Goal: Check status: Check status

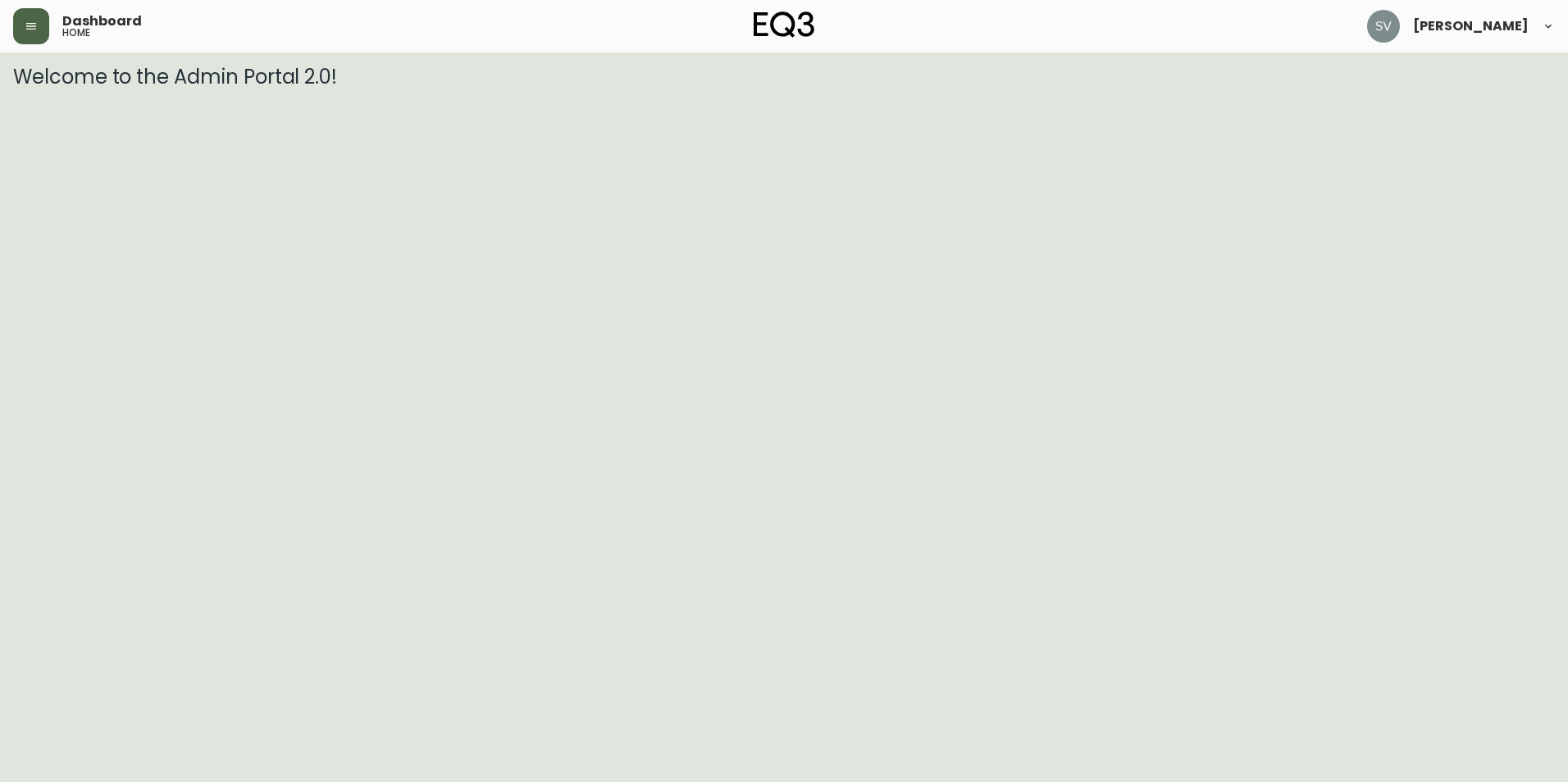
click at [30, 27] on icon "button" at bounding box center [31, 26] width 13 height 13
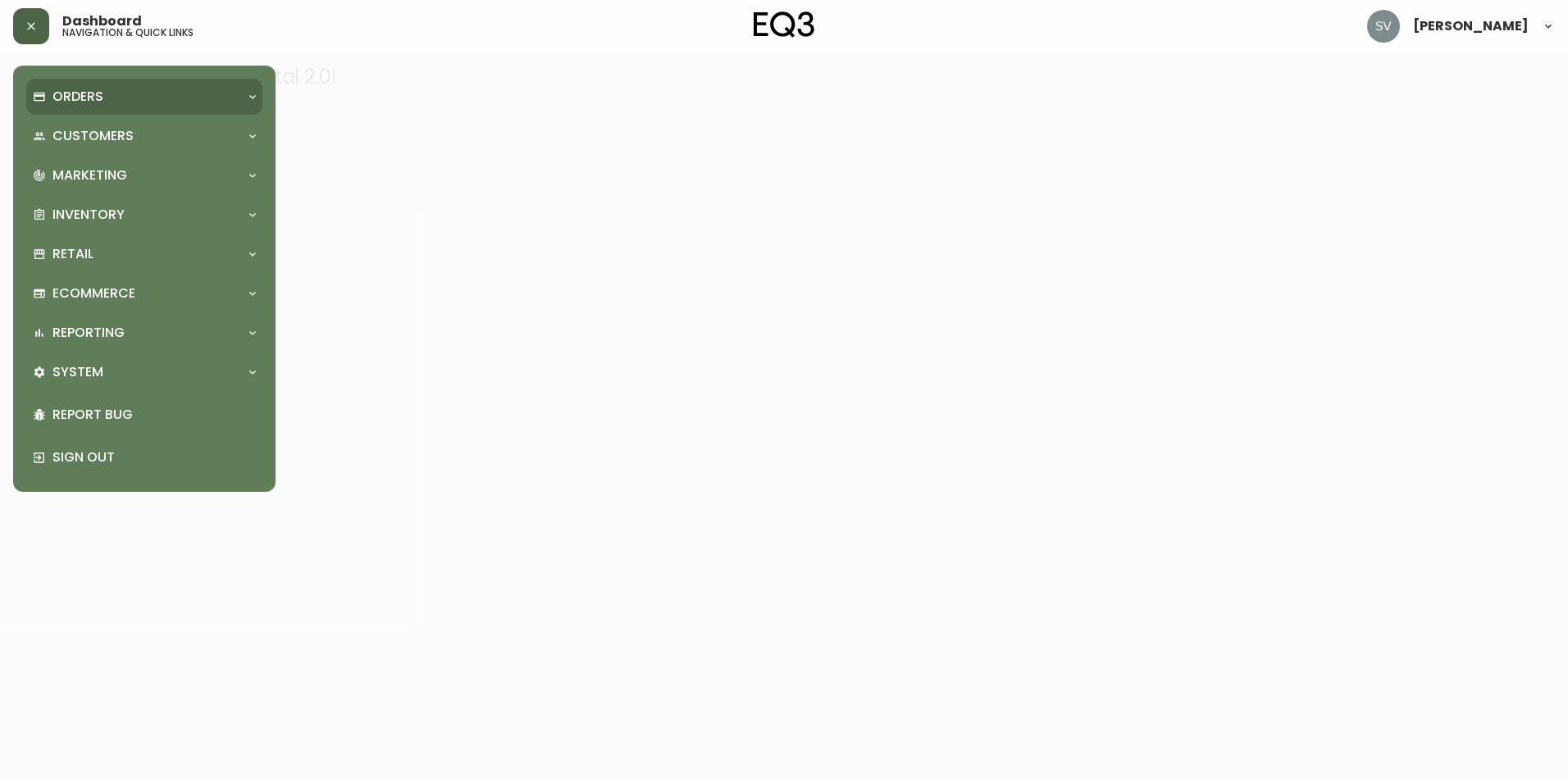
click at [162, 99] on div "Orders" at bounding box center [136, 96] width 207 height 18
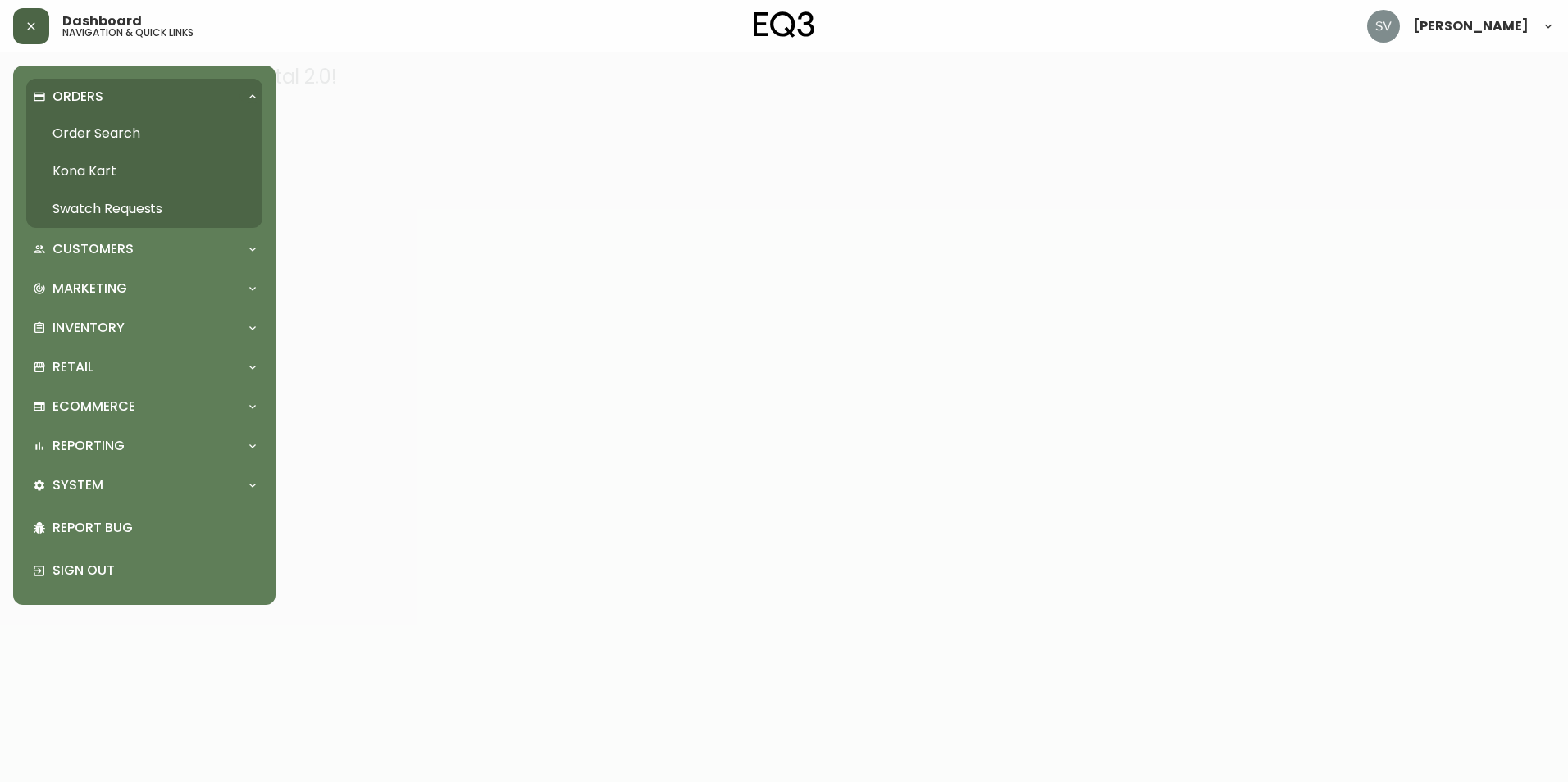
click at [135, 136] on link "Order Search" at bounding box center [144, 134] width 236 height 38
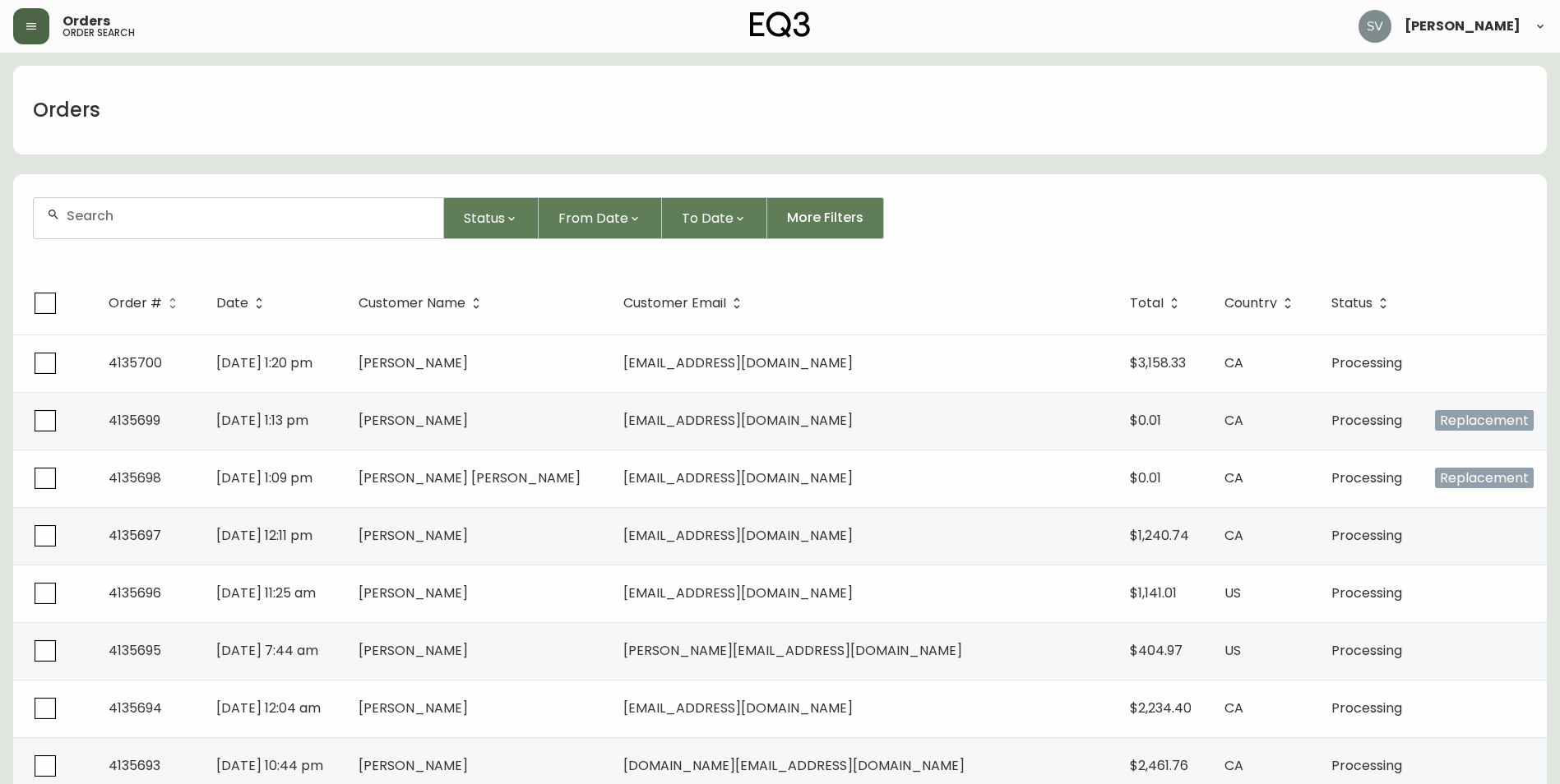
click at [387, 227] on div at bounding box center [238, 218] width 409 height 40
paste input "4132618"
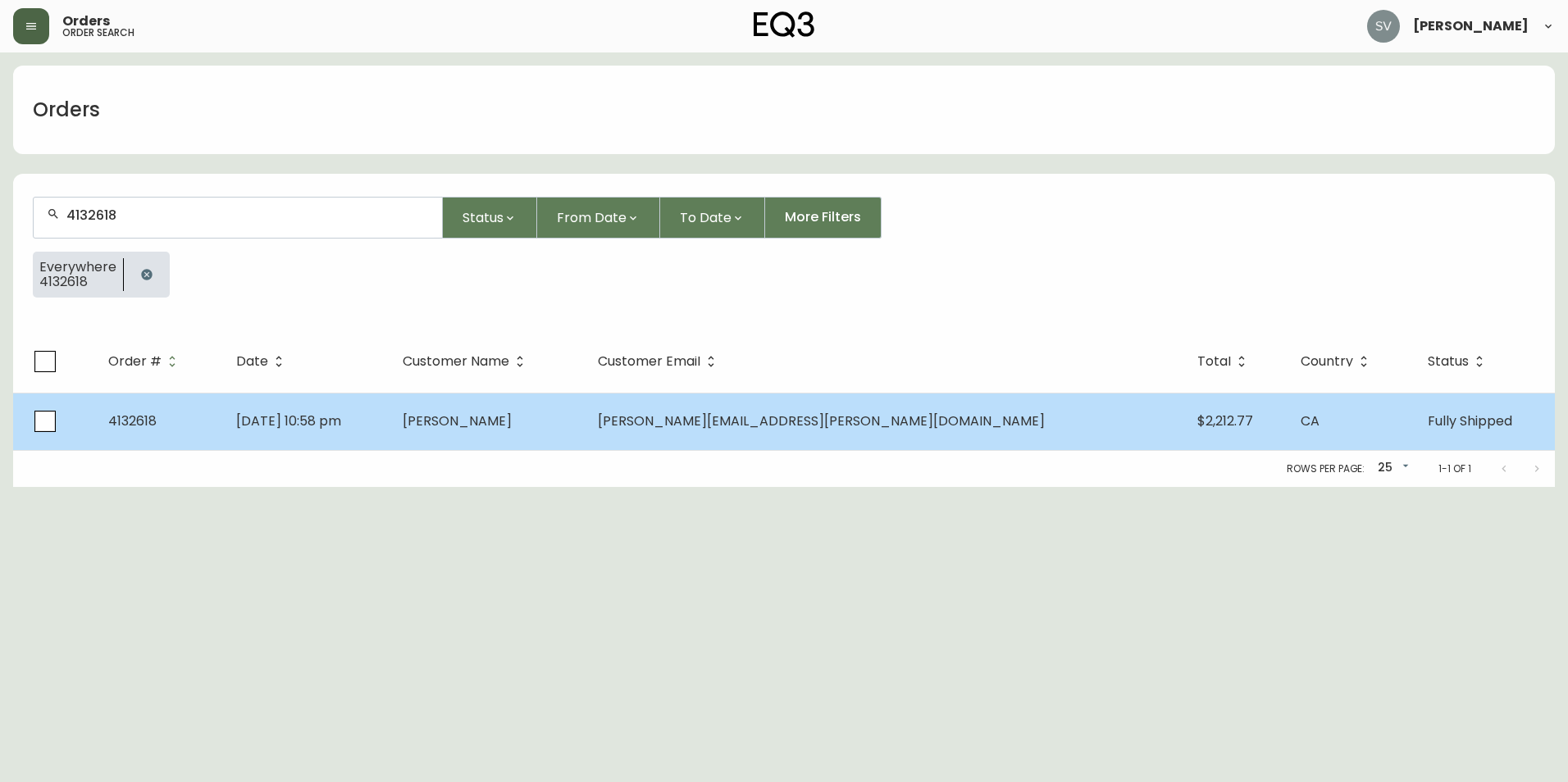
type input "4132618"
click at [223, 406] on td "4132618" at bounding box center [159, 422] width 128 height 57
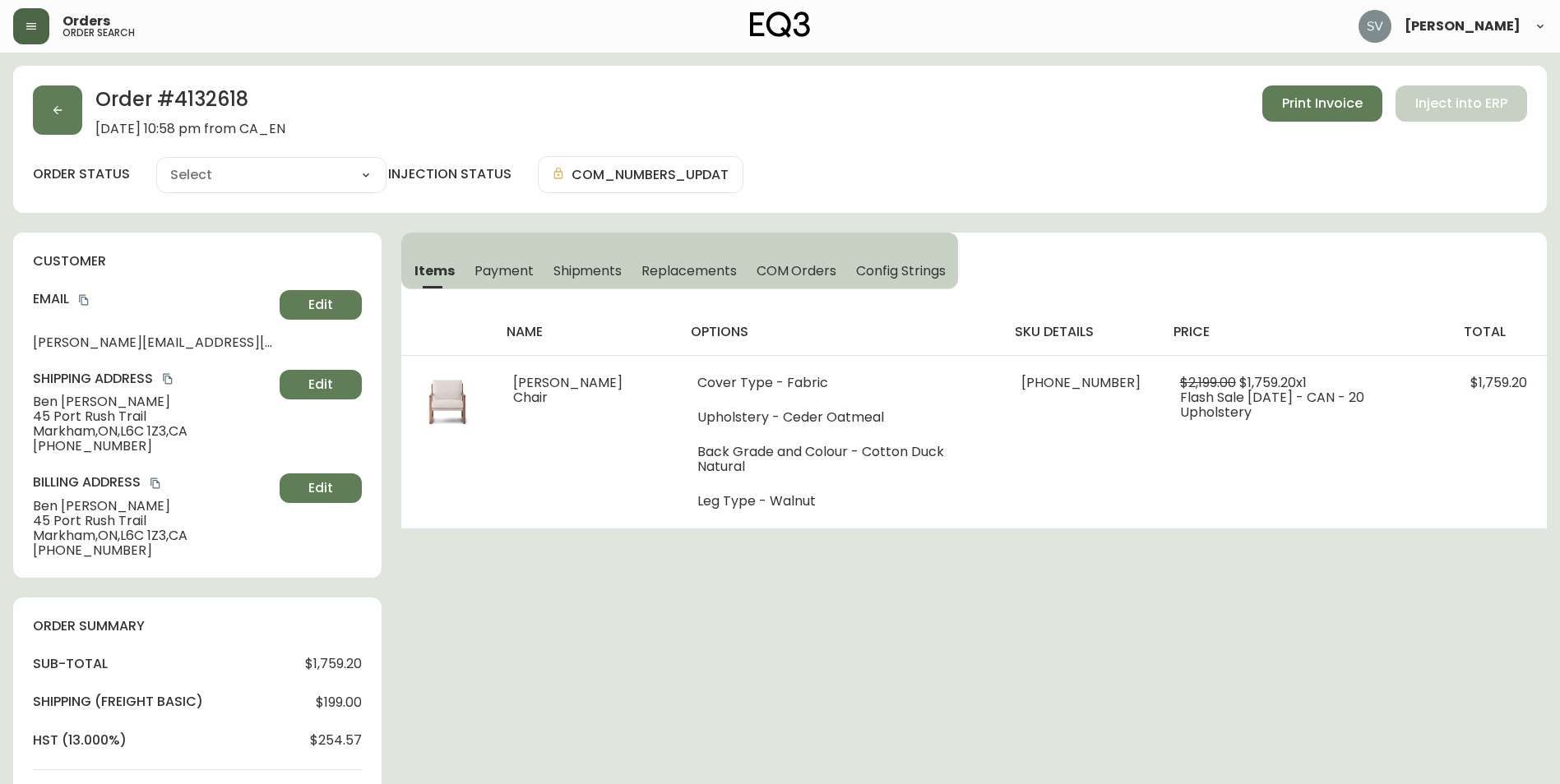
type input "Fully Shipped"
select select "FULLY_SHIPPED"
click at [81, 405] on span "[PERSON_NAME]" at bounding box center [152, 403] width 240 height 15
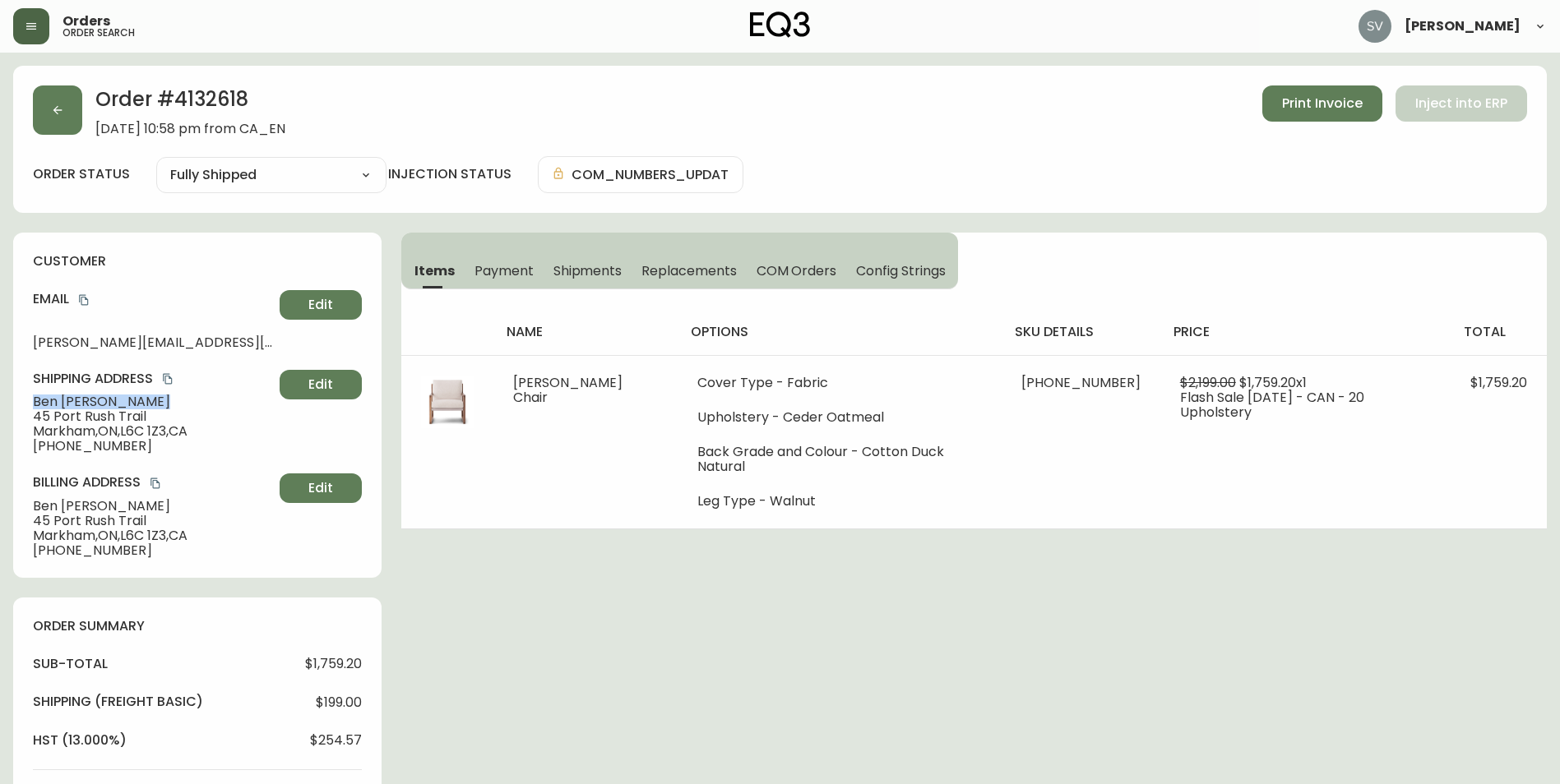
copy span "[PERSON_NAME]"
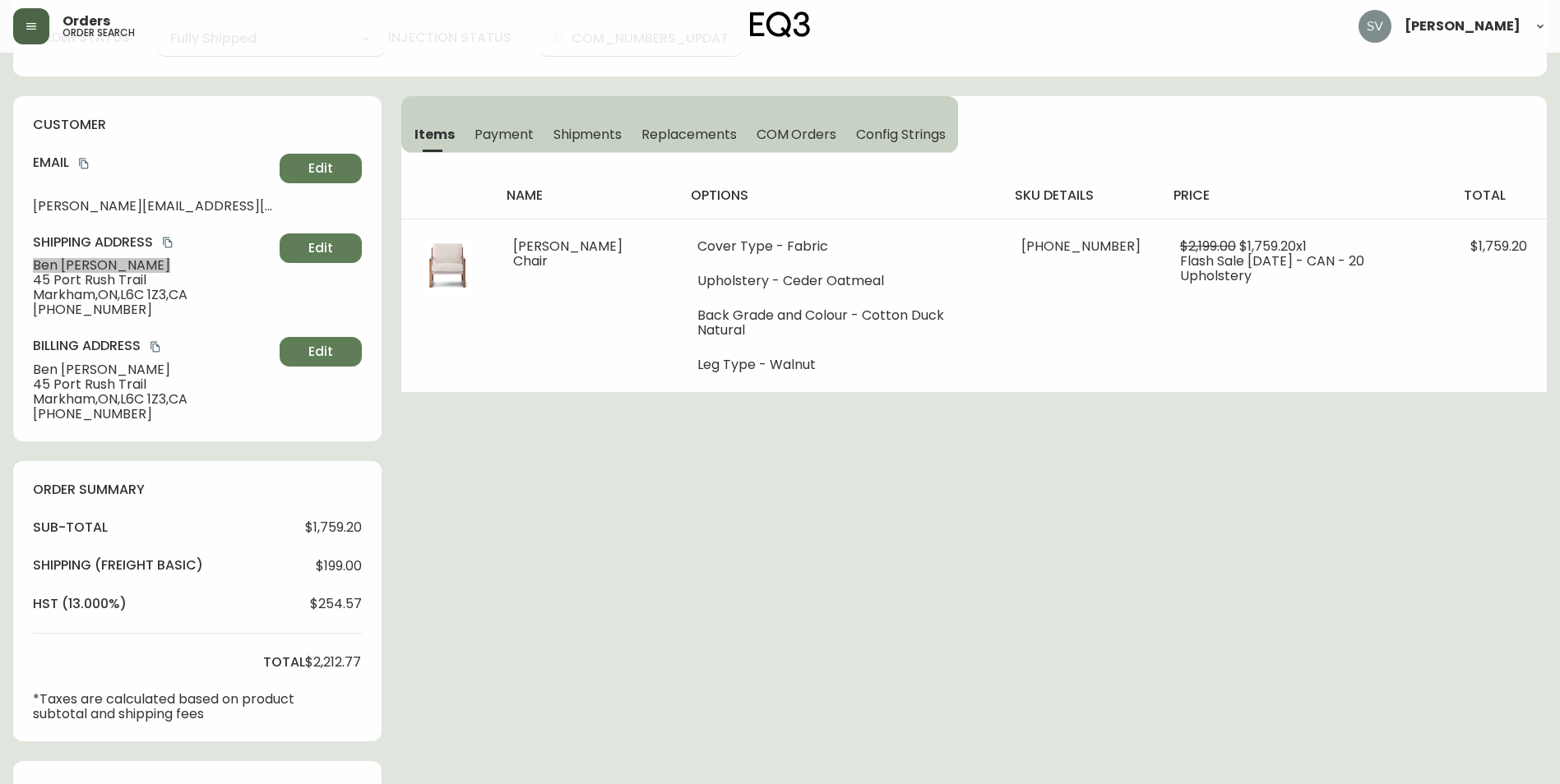
scroll to position [164, 0]
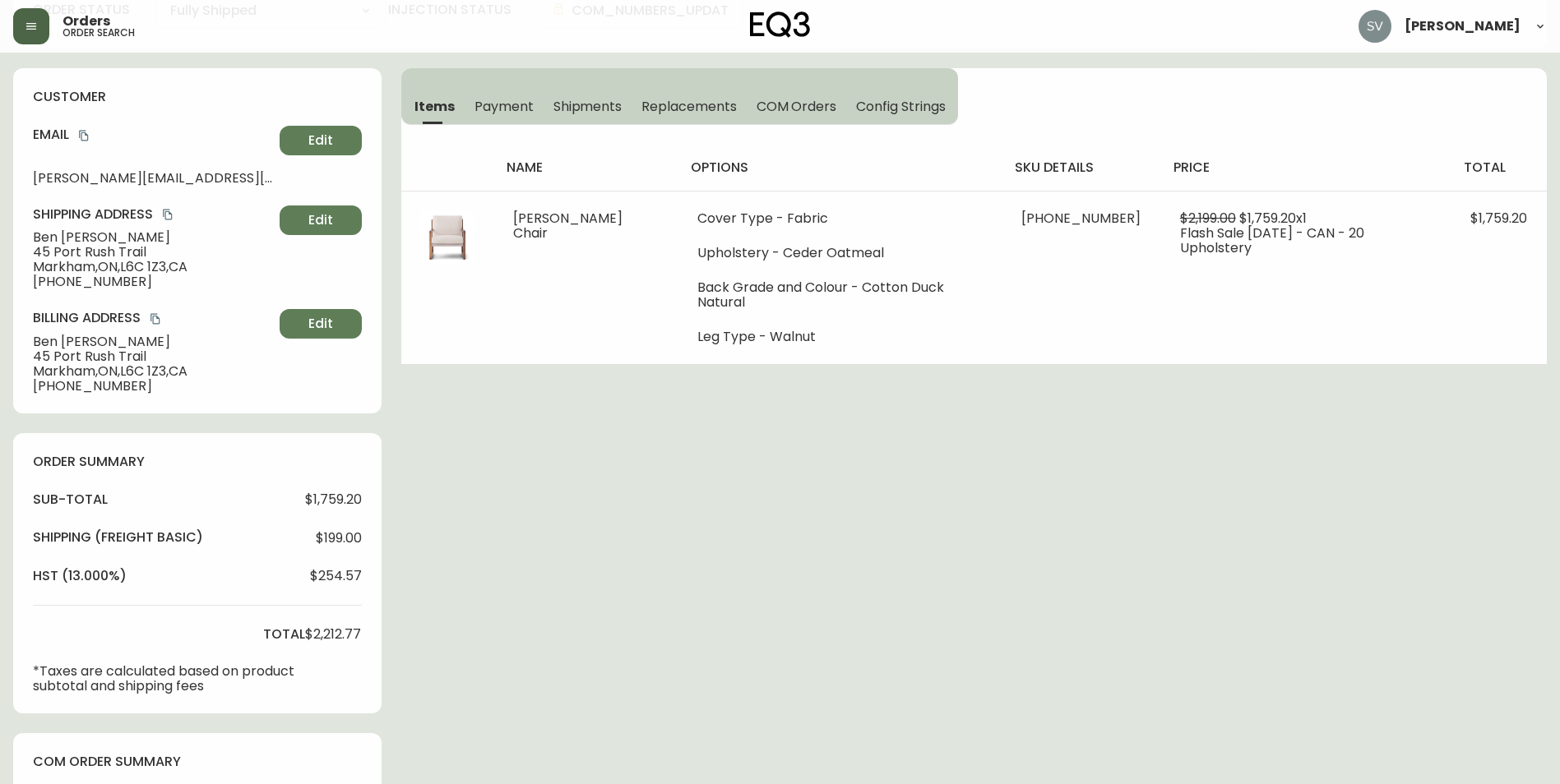
click at [1231, 620] on div "Order # 4132618 [DATE] 10:58 pm from CA_EN Print Invoice Inject into ERP order …" at bounding box center [780, 584] width 1534 height 1367
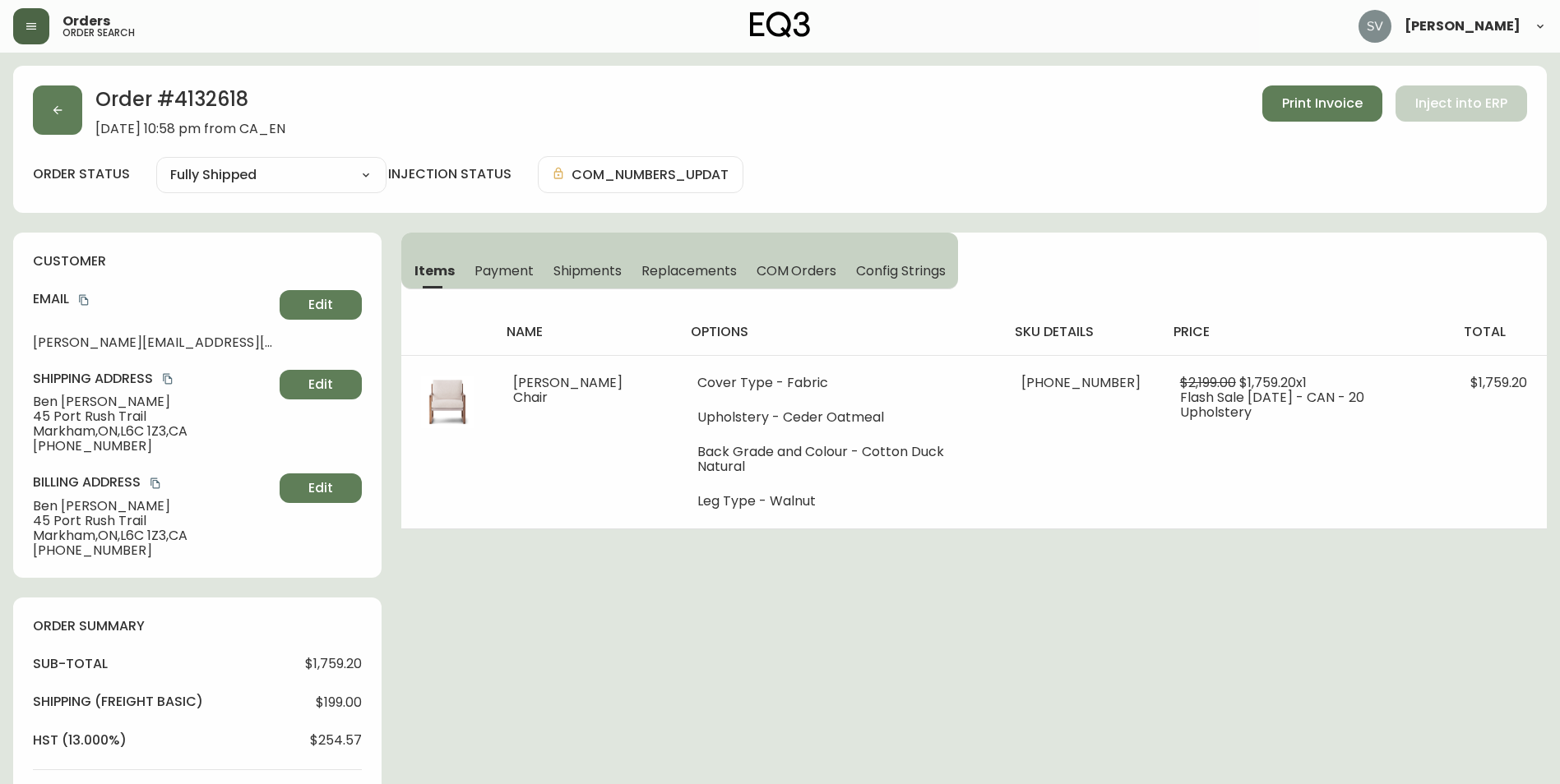
click at [1270, 596] on div "Order # 4132618 [DATE] 10:58 pm from CA_EN Print Invoice Inject into ERP order …" at bounding box center [780, 749] width 1534 height 1367
click at [345, 783] on html "Orders order search [PERSON_NAME] Order # 4132618 [DATE] 10:58 pm from CA_EN Pr…" at bounding box center [780, 716] width 1560 height 1432
click at [1216, 605] on div "Order # 4132618 [DATE] 10:58 pm from CA_EN Print Invoice Inject into ERP order …" at bounding box center [780, 749] width 1534 height 1367
click at [1196, 620] on div "Order # 4132618 [DATE] 10:58 pm from CA_EN Print Invoice Inject into ERP order …" at bounding box center [780, 749] width 1534 height 1367
click at [848, 748] on div "Order # 4132618 [DATE] 10:58 pm from CA_EN Print Invoice Inject into ERP order …" at bounding box center [780, 749] width 1534 height 1367
